Goal: Contribute content: Contribute content

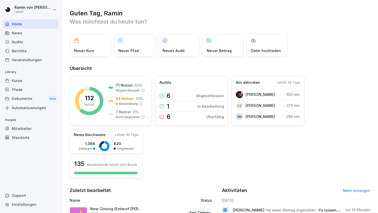
click at [31, 81] on div "Kurse" at bounding box center [31, 80] width 56 height 9
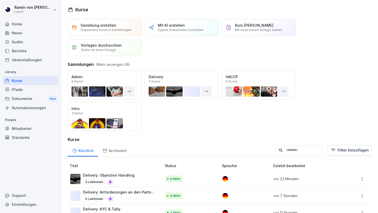
scroll to position [98, 0]
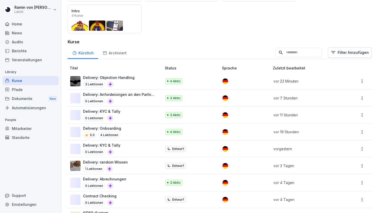
click at [124, 117] on div "Delivery: KYC & Tally 0 Lektionen" at bounding box center [113, 115] width 86 height 13
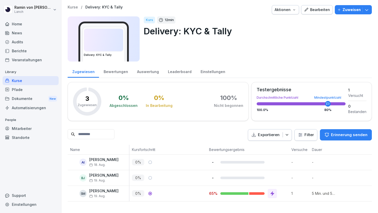
click at [313, 9] on div "Bearbeiten" at bounding box center [317, 10] width 26 height 6
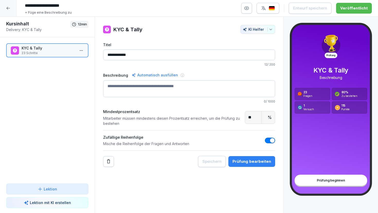
click at [248, 163] on div "Prüfung bearbeiten" at bounding box center [251, 162] width 39 height 6
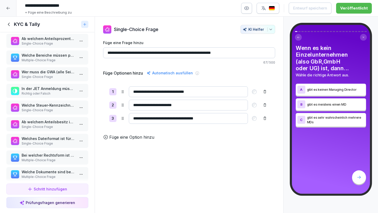
scroll to position [110, 0]
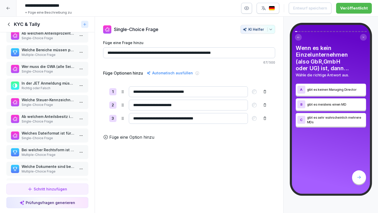
click at [50, 151] on p "Bei welcher Rechtsform ist ein Handelsregisterauszug erforderlich?" at bounding box center [48, 149] width 53 height 5
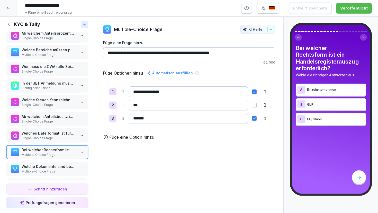
click at [253, 91] on button "button" at bounding box center [254, 92] width 5 height 5
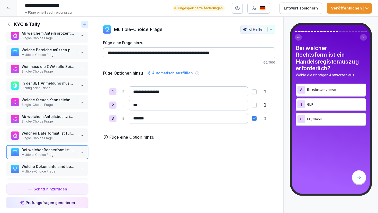
click at [307, 10] on div "Entwurf speichern" at bounding box center [301, 8] width 34 height 6
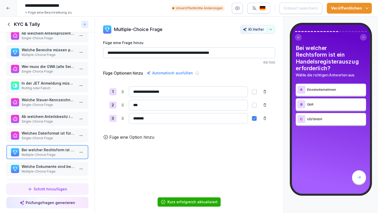
click at [342, 8] on div "Veröffentlichen" at bounding box center [349, 8] width 37 height 6
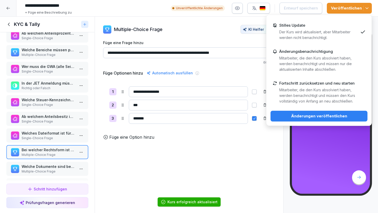
click at [318, 116] on div "Änderungen veröffentlichen" at bounding box center [318, 117] width 89 height 6
